Goal: Navigation & Orientation: Find specific page/section

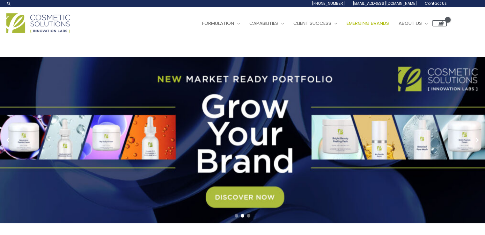
click at [347, 26] on span "Emerging Brands" at bounding box center [368, 23] width 42 height 7
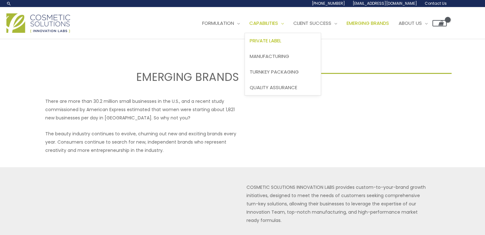
click at [250, 44] on span "Private Label" at bounding box center [266, 40] width 32 height 7
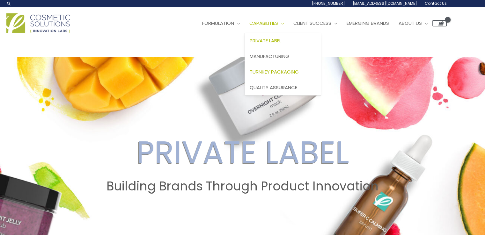
drag, startPoint x: 177, startPoint y: 113, endPoint x: 172, endPoint y: 110, distance: 5.7
click at [250, 75] on span "Turnkey Packaging" at bounding box center [274, 72] width 49 height 7
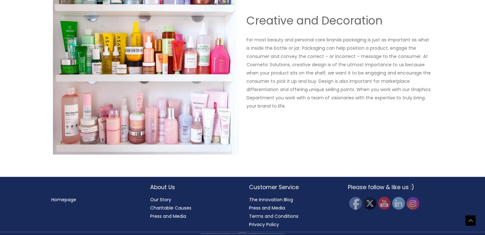
scroll to position [876, 0]
